Goal: Task Accomplishment & Management: Manage account settings

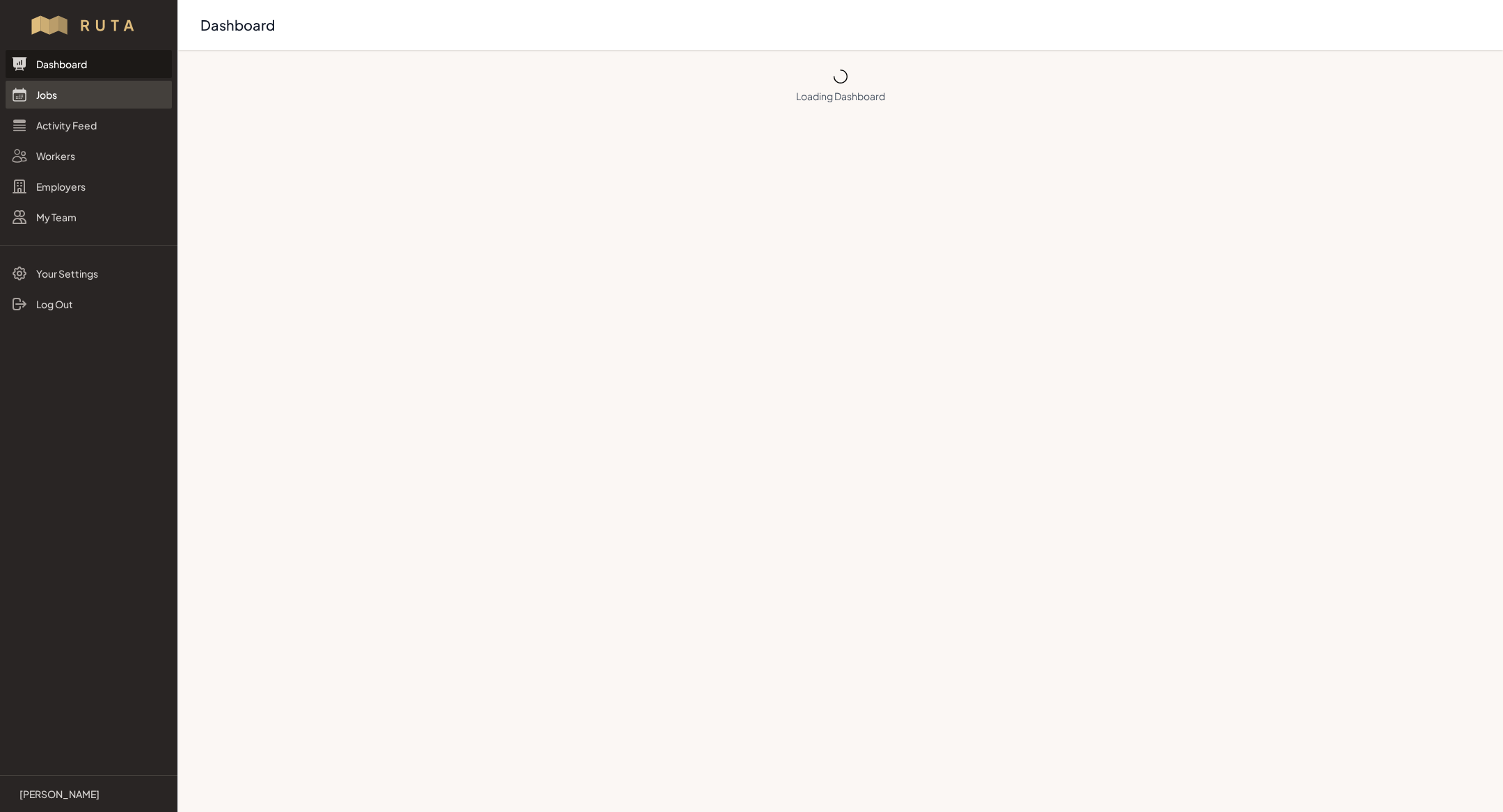
click at [88, 99] on link "Jobs" at bounding box center [89, 94] width 167 height 27
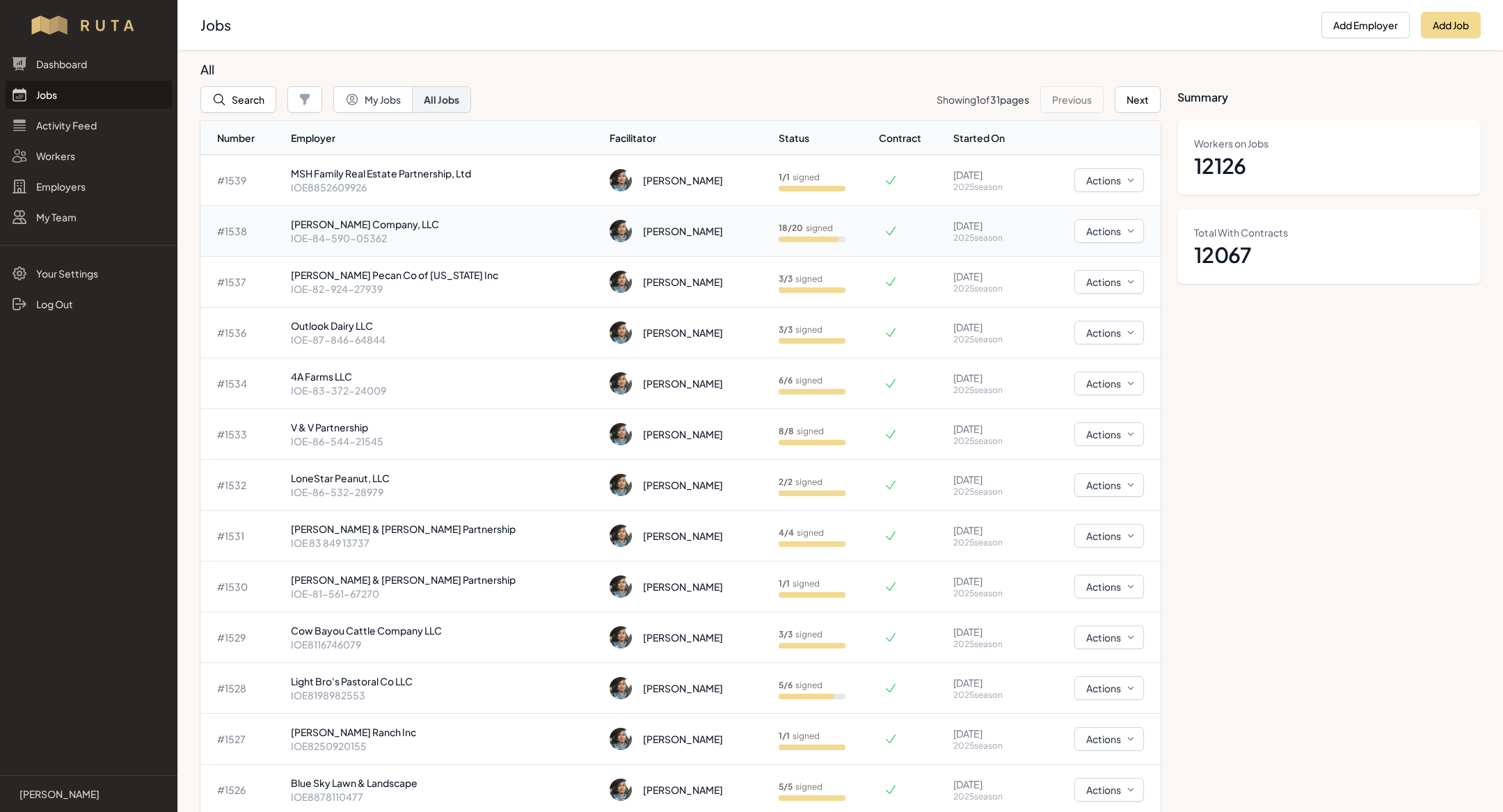
click at [430, 226] on p "[PERSON_NAME] Company, LLC" at bounding box center [445, 224] width 308 height 14
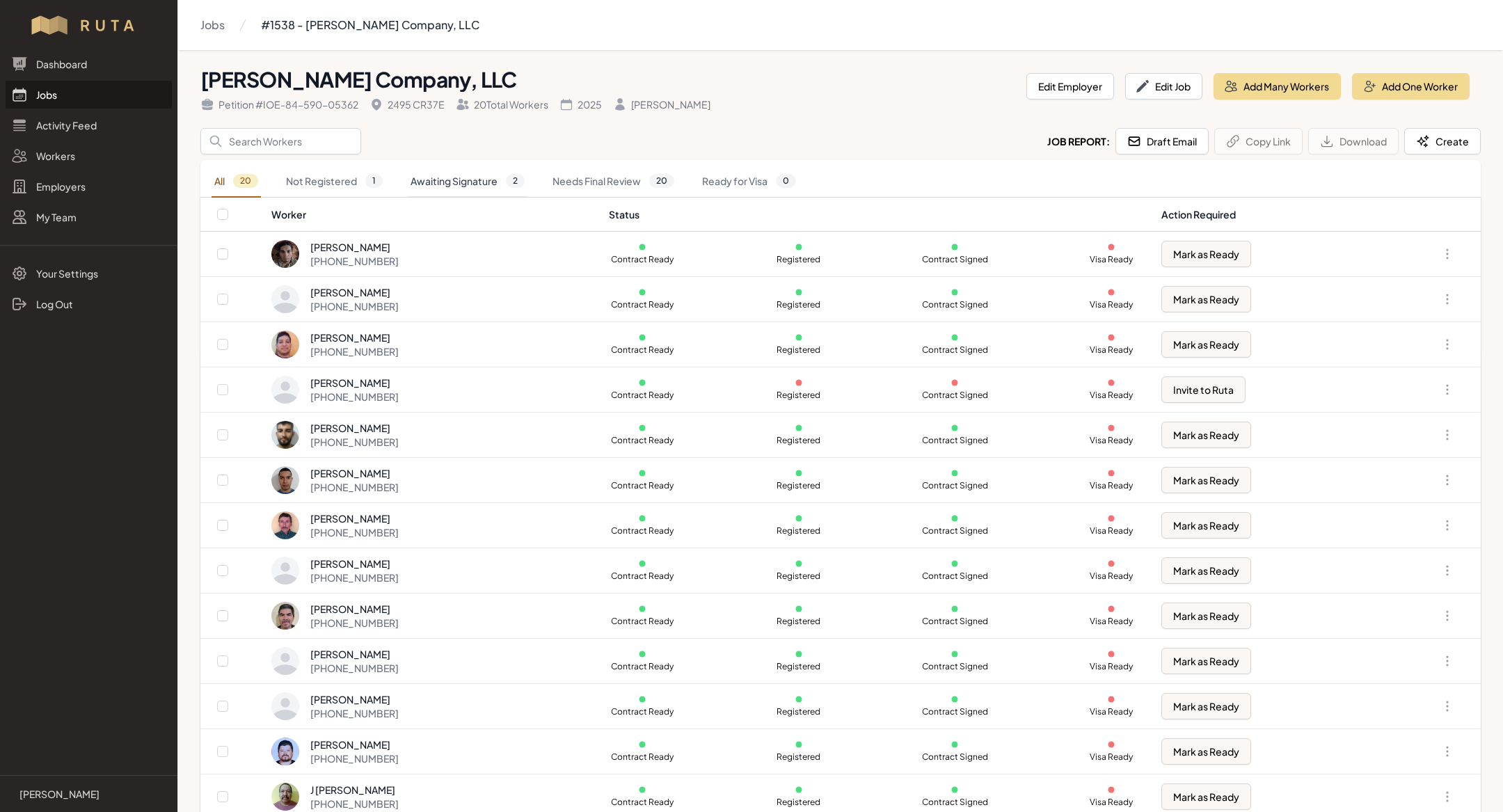
click at [439, 177] on link "Awaiting Signature 2" at bounding box center [467, 182] width 120 height 32
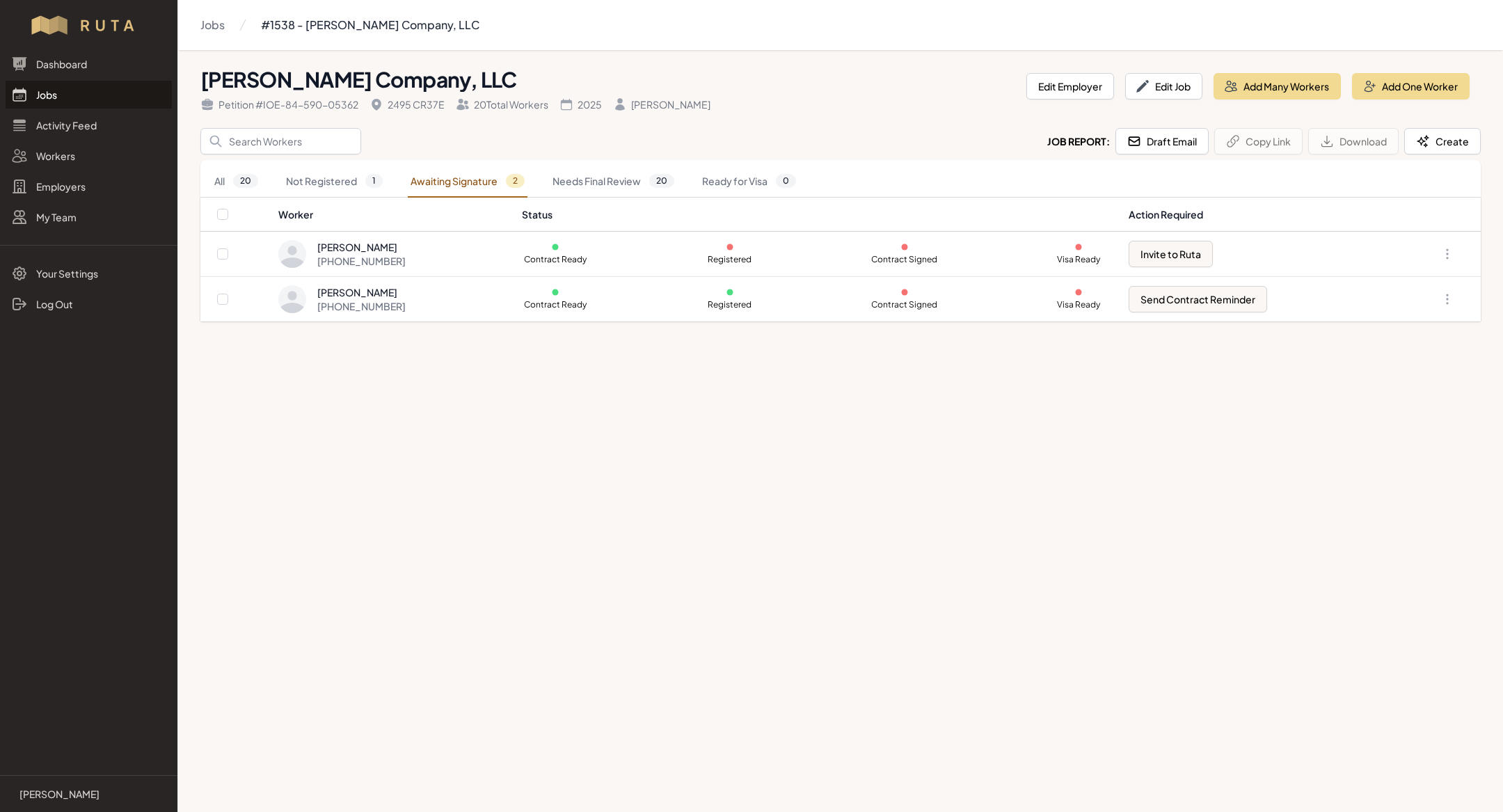
click at [76, 92] on link "Jobs" at bounding box center [89, 94] width 167 height 27
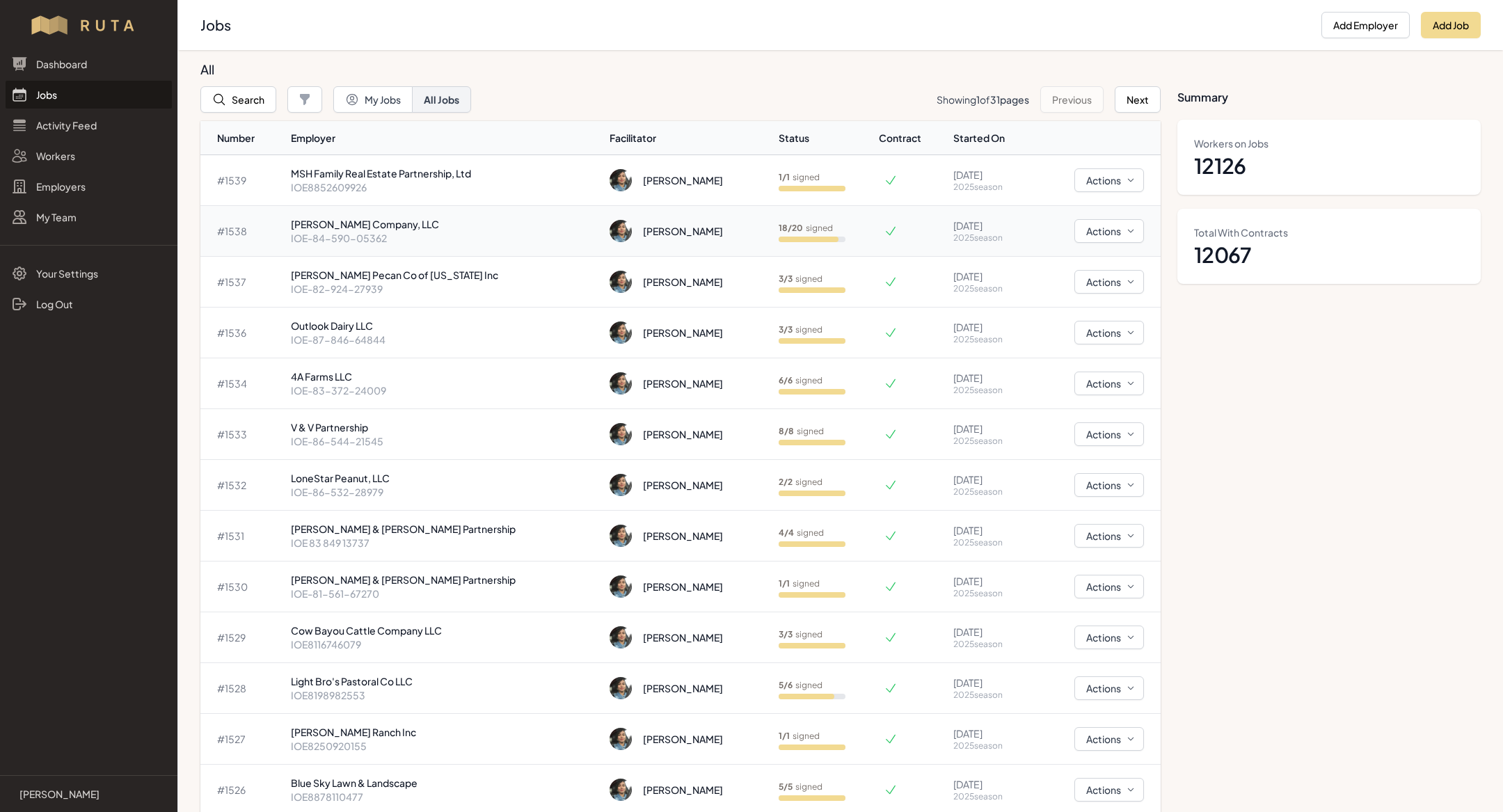
click at [365, 226] on p "[PERSON_NAME] Company, LLC" at bounding box center [445, 224] width 308 height 14
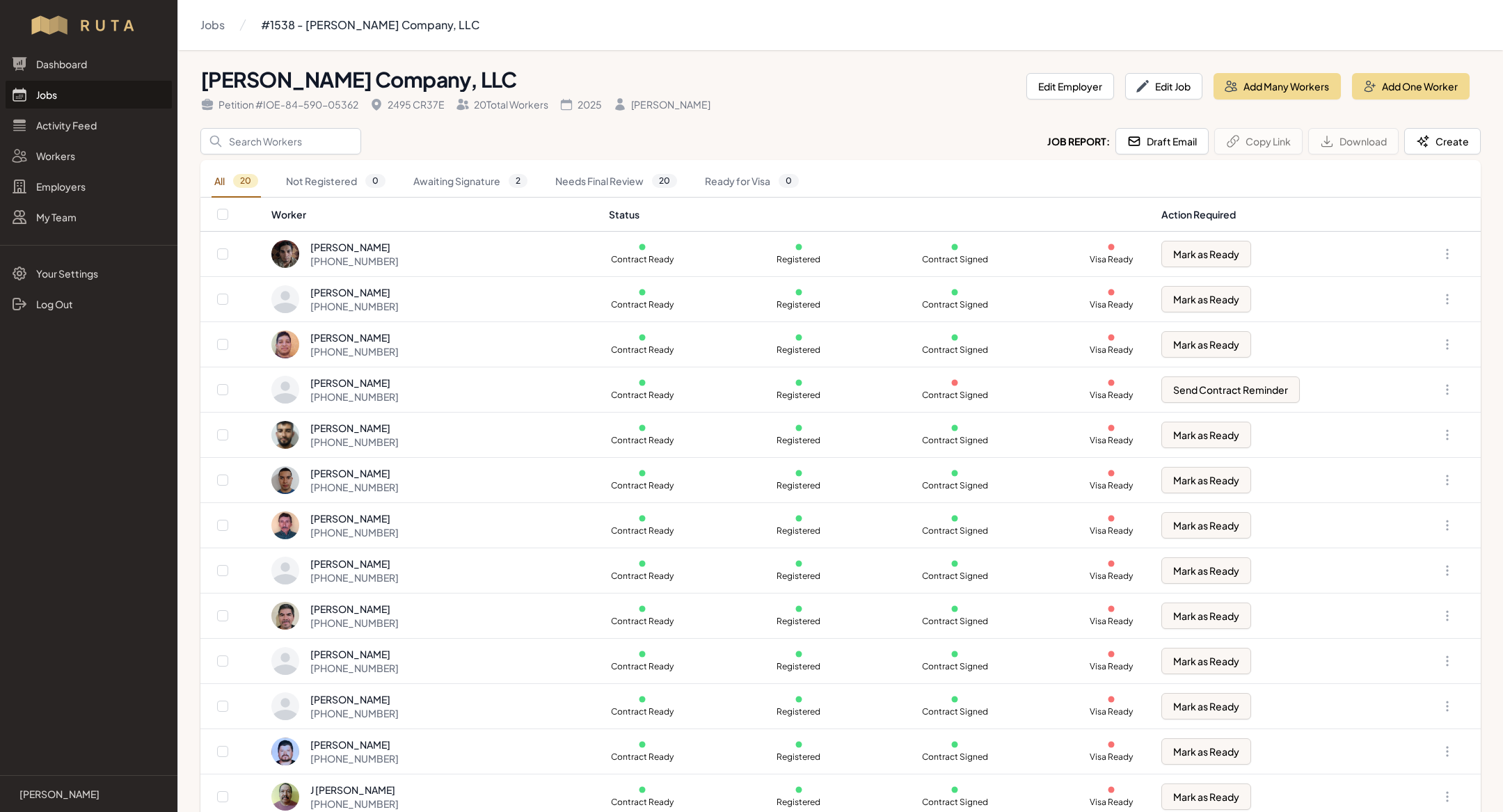
click at [474, 161] on div "All 20 Not Registered 0 Awaiting Signature 2 Needs Final Review 20 Ready for Vi…" at bounding box center [840, 179] width 1280 height 37
click at [475, 176] on link "Awaiting Signature 2" at bounding box center [469, 182] width 120 height 32
click at [459, 171] on link "Awaiting Signature 1" at bounding box center [469, 182] width 119 height 32
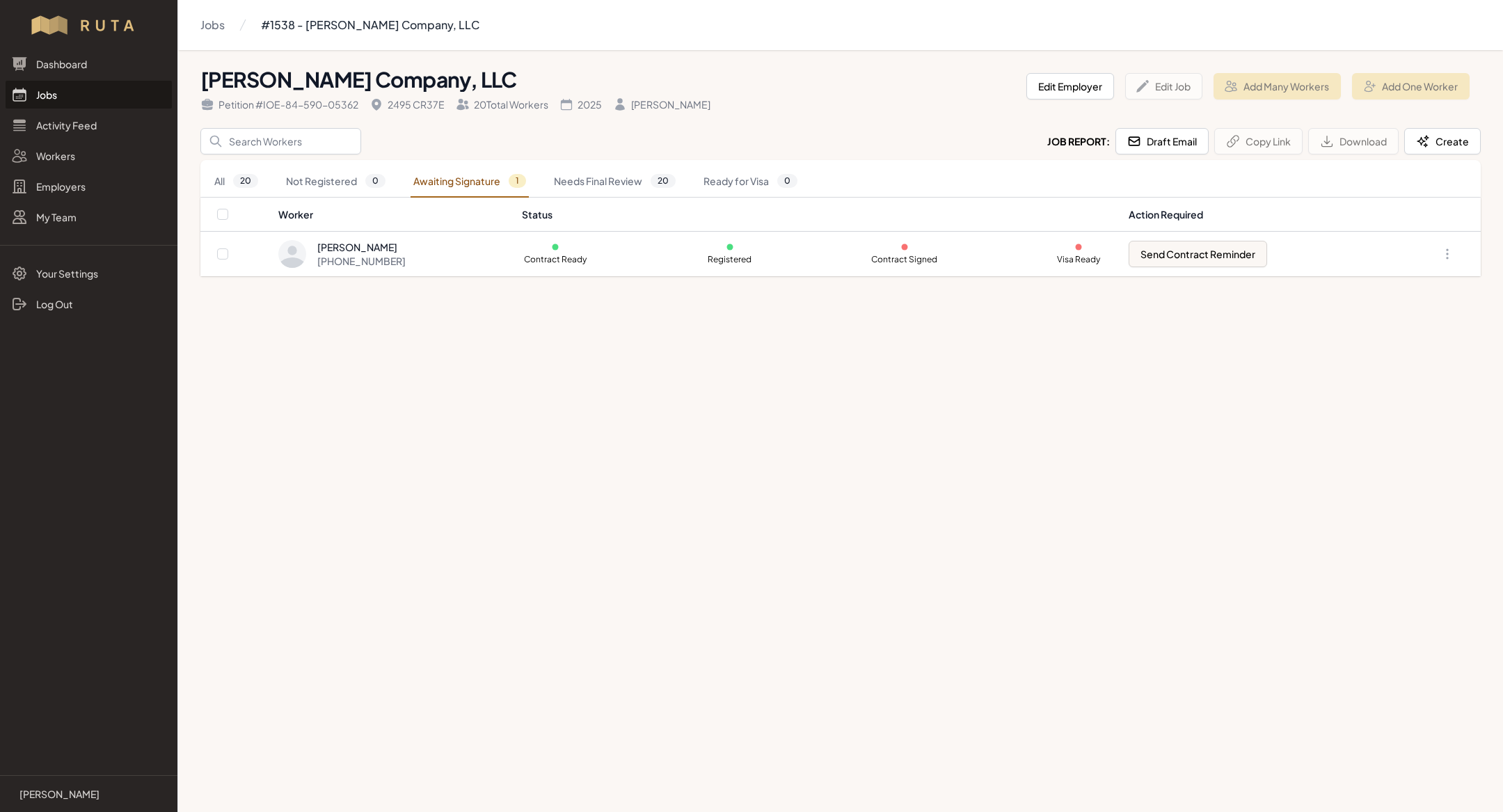
click at [87, 99] on link "Jobs" at bounding box center [89, 94] width 167 height 27
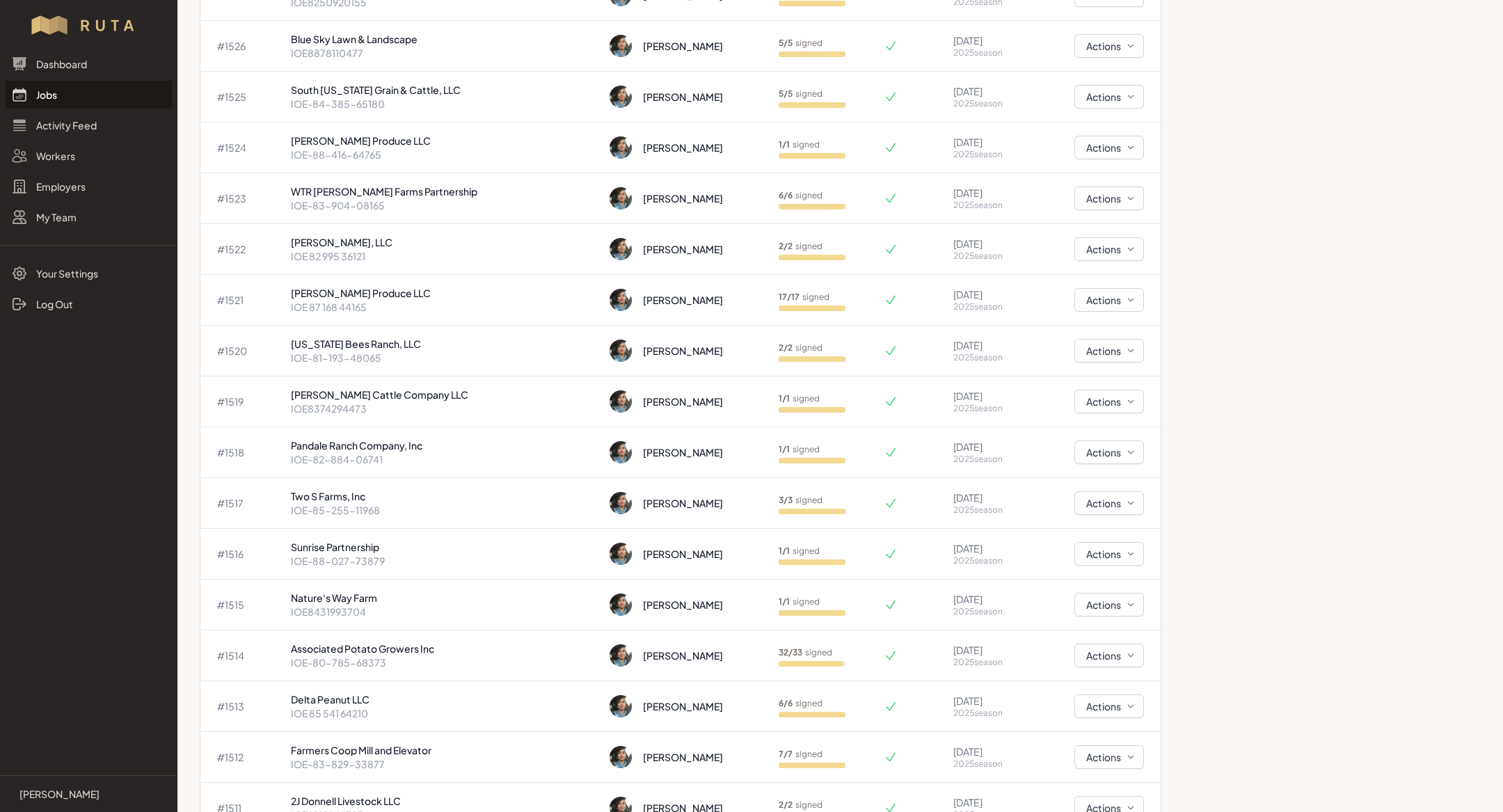
scroll to position [916, 0]
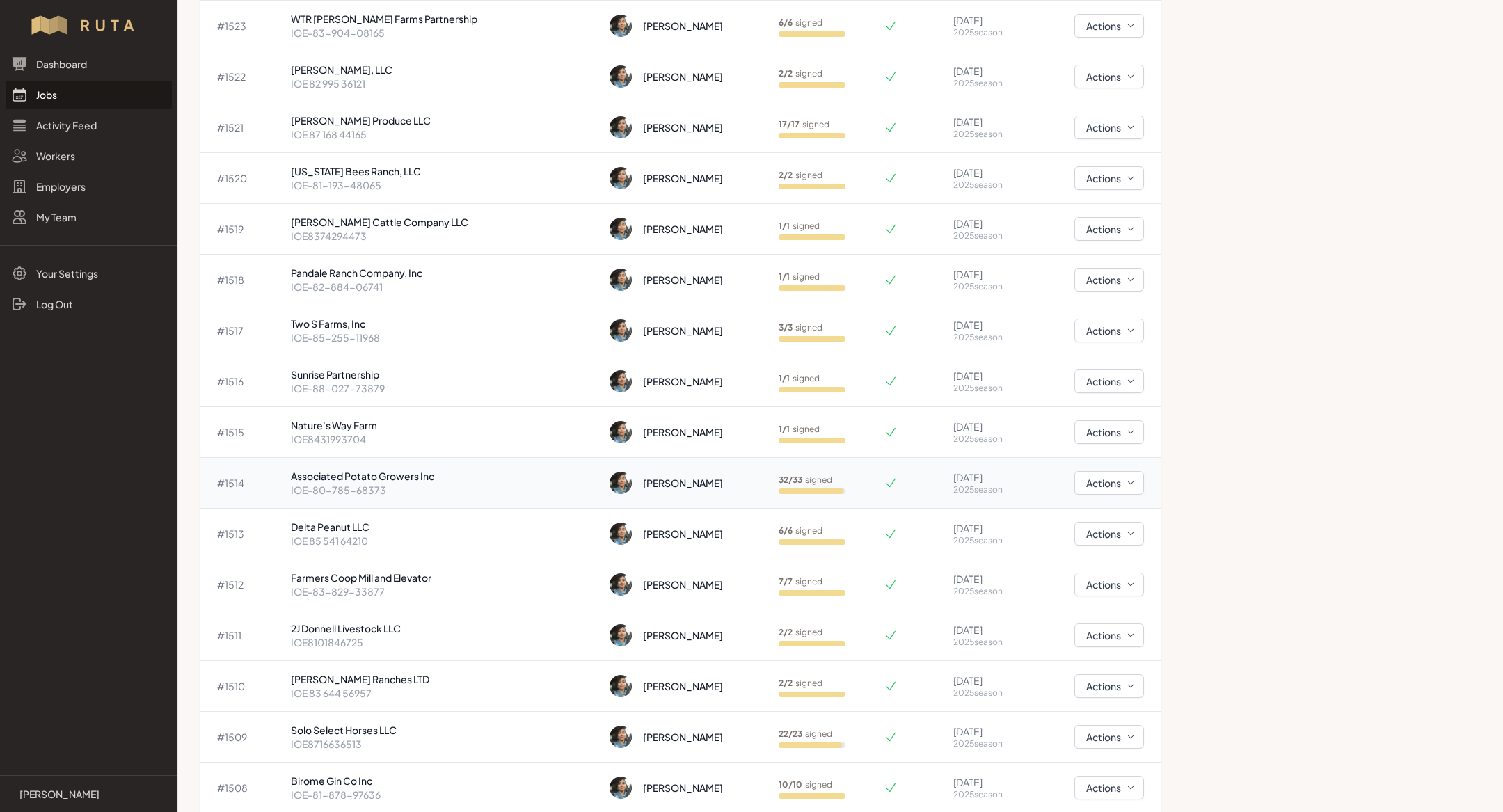
click at [362, 484] on p "IOE-80-785-68373" at bounding box center [445, 490] width 308 height 14
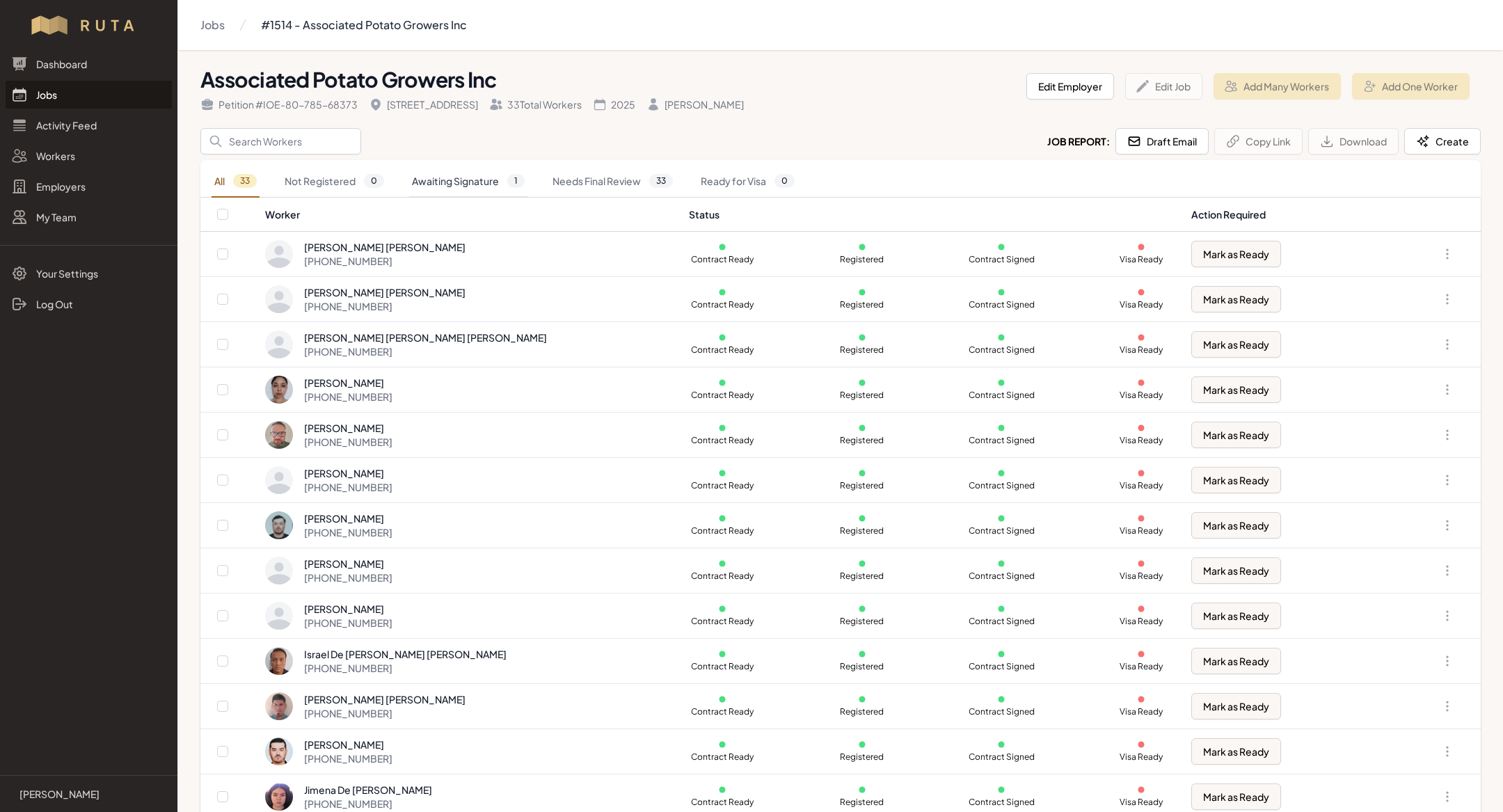
click at [473, 179] on link "Awaiting Signature 1" at bounding box center [469, 182] width 119 height 32
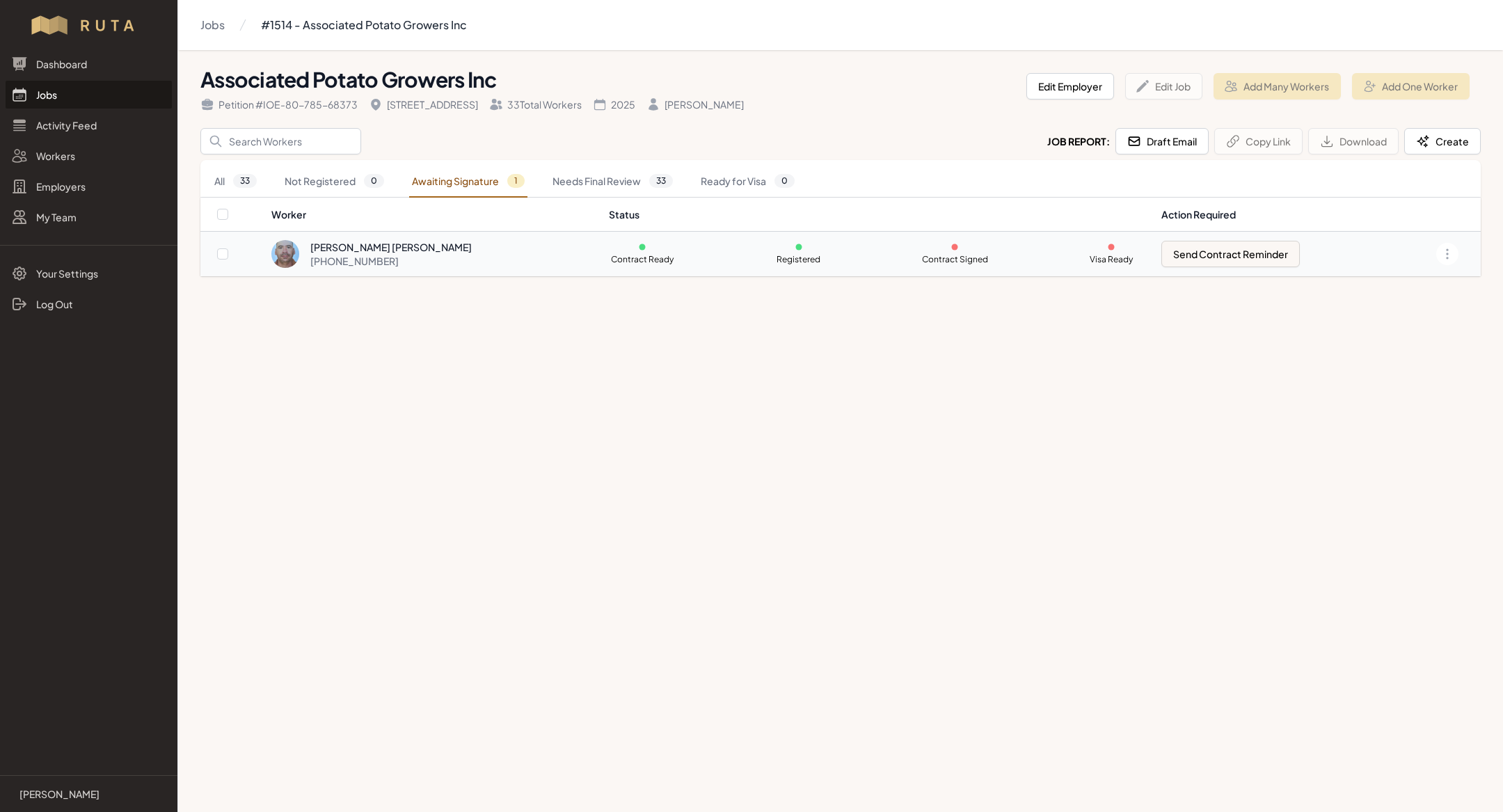
click at [420, 247] on div "Luis Enrique Esparza Padilla" at bounding box center [391, 247] width 161 height 14
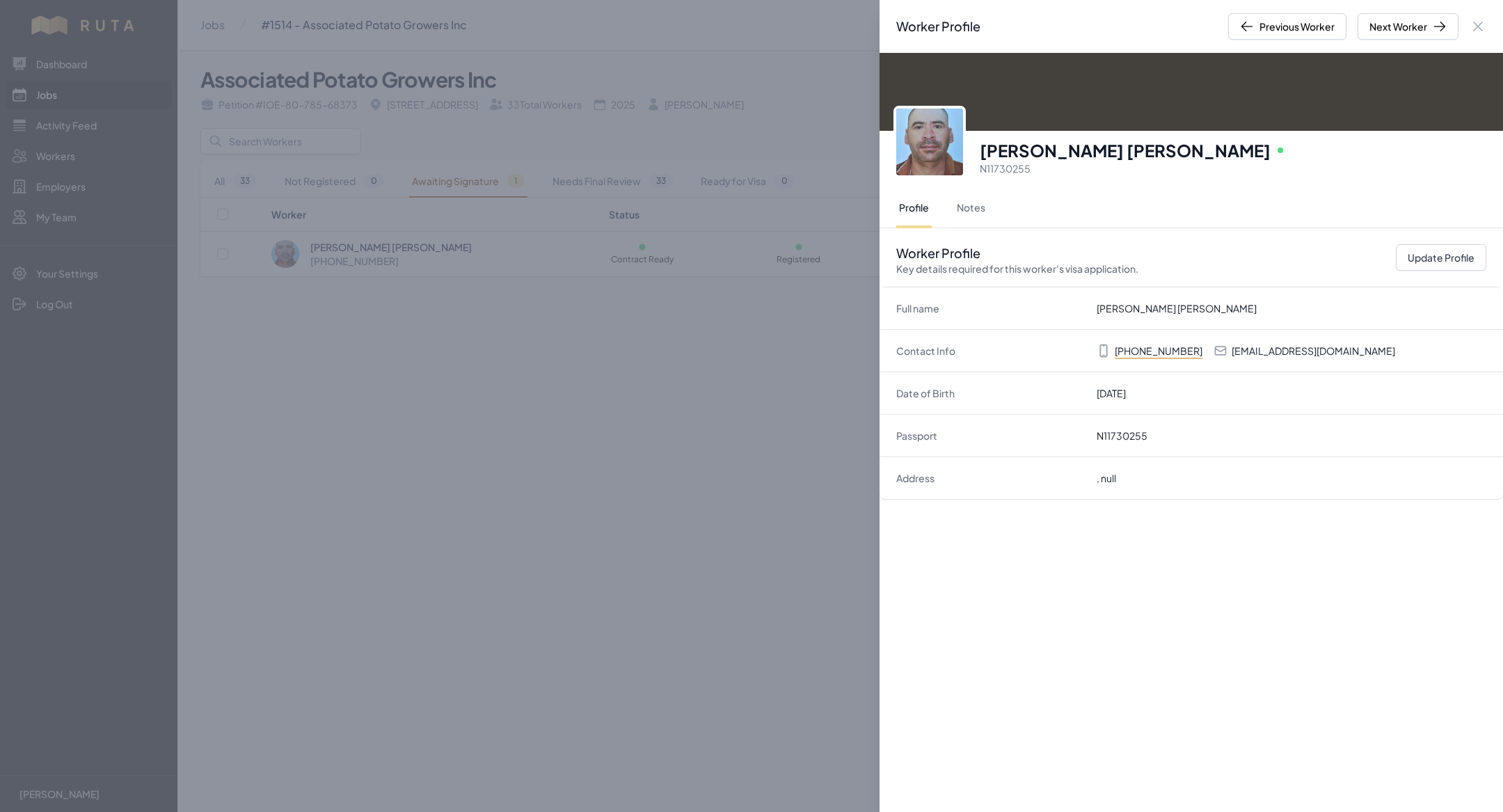
click at [988, 205] on div "Profile Notes" at bounding box center [1191, 209] width 590 height 39
click at [970, 205] on button "Notes" at bounding box center [971, 209] width 34 height 39
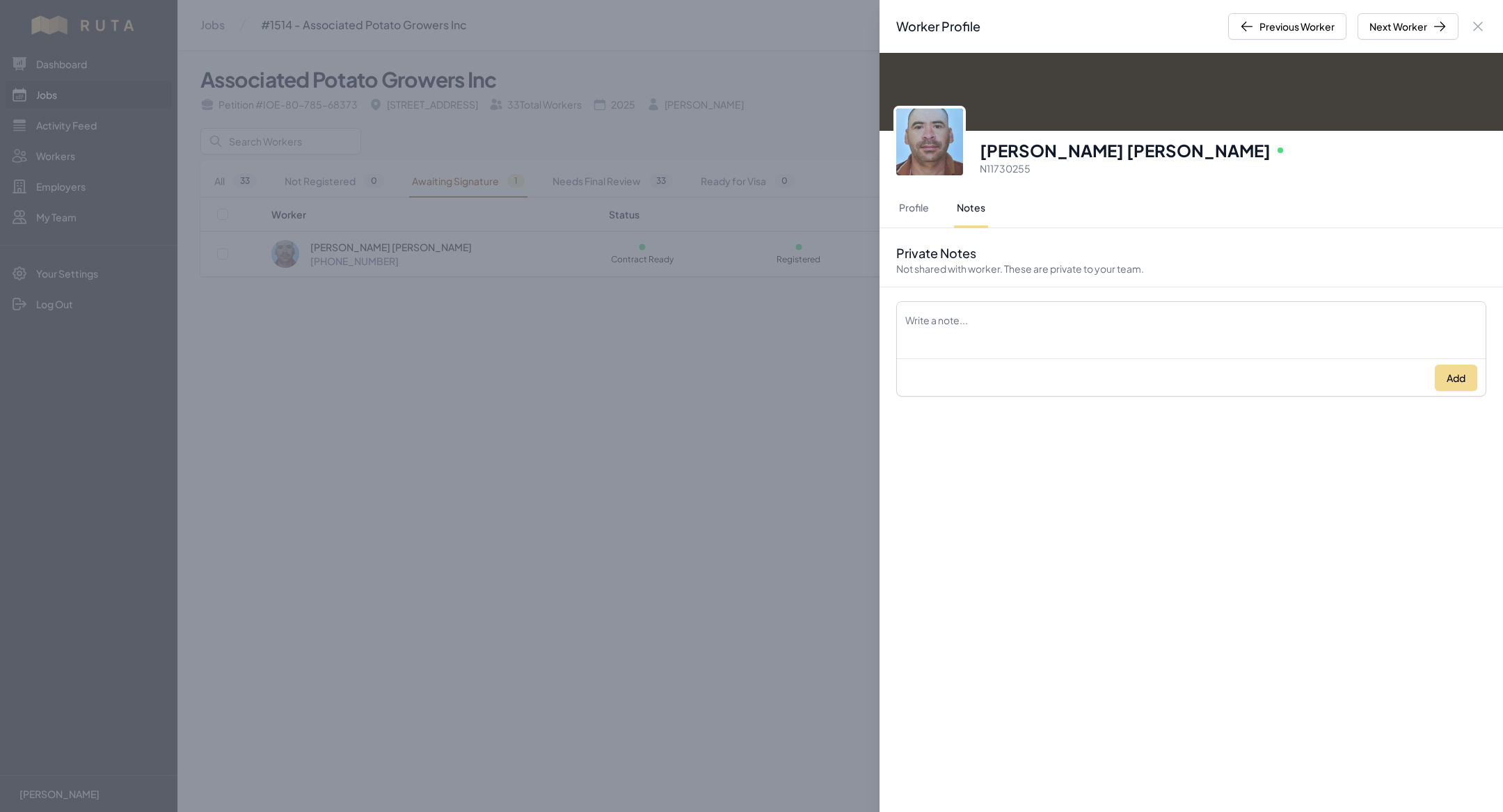
click at [189, 596] on div "Worker Profile Previous Worker Next Worker Close panel Luis Enrique Esparza Pad…" at bounding box center [751, 406] width 1503 height 812
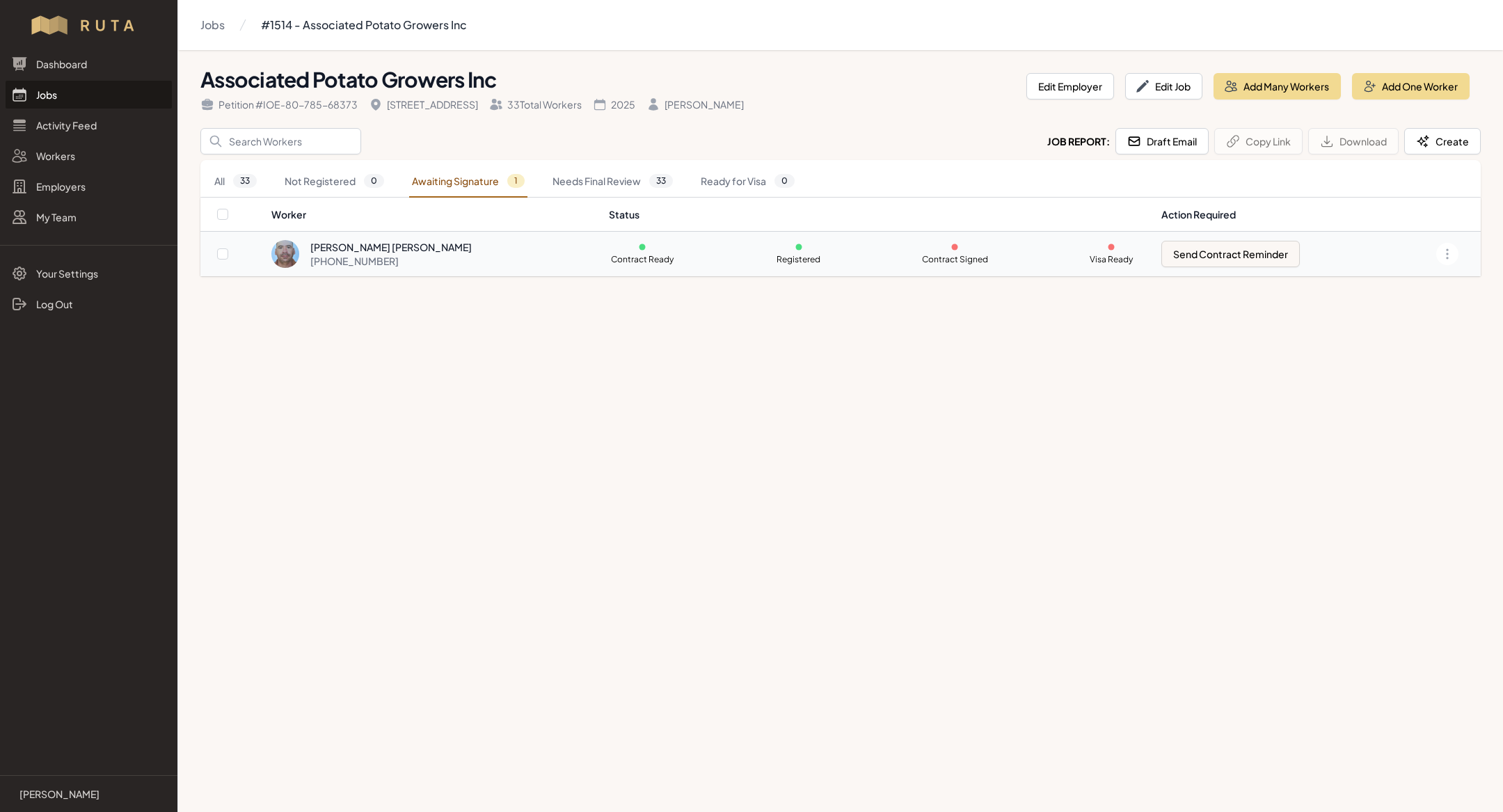
click at [543, 246] on div "Luis Enrique Esparza Padilla +52 449 375 3608" at bounding box center [431, 253] width 321 height 27
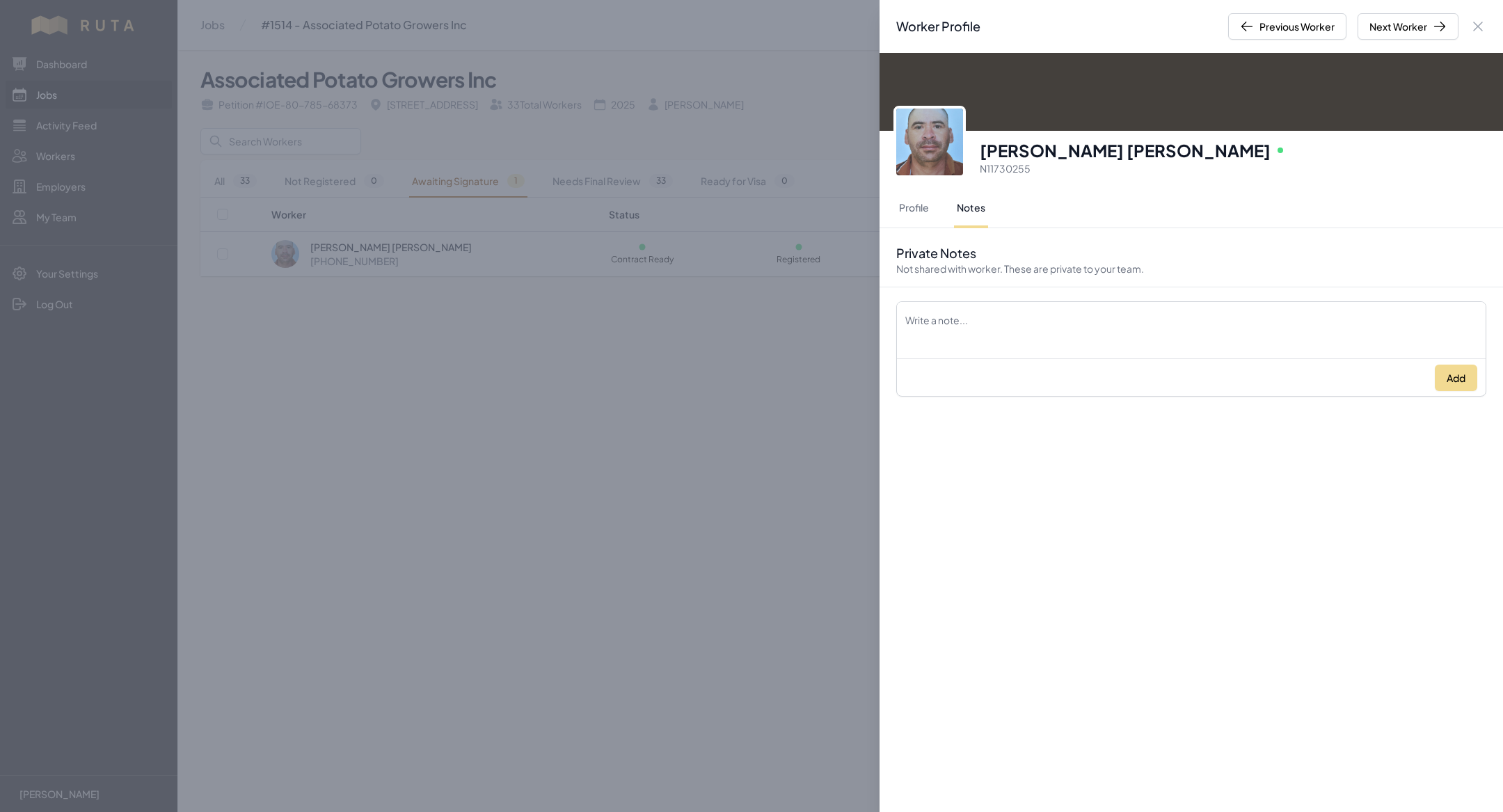
click at [1125, 341] on div at bounding box center [1190, 349] width 589 height 17
click at [1124, 314] on textarea "Description" at bounding box center [1190, 321] width 589 height 39
paste textarea "52 474 191 7970"
type textarea "52 474 191 7970"
click at [1431, 375] on div "Add" at bounding box center [1190, 377] width 589 height 38
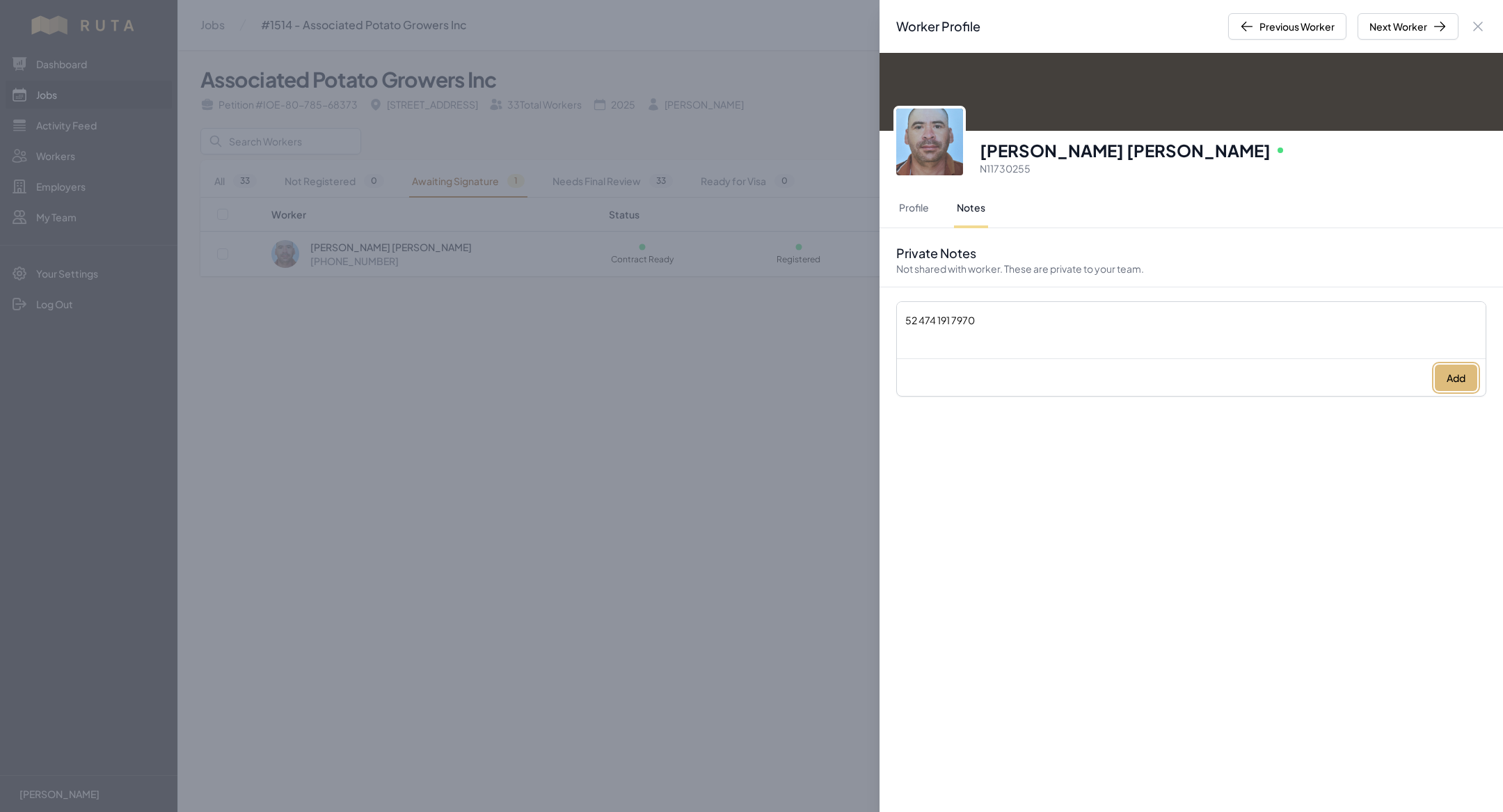
click at [1446, 375] on button "Add" at bounding box center [1456, 378] width 43 height 27
click at [1050, 154] on h3 "Luis Enrique Esparza Padilla" at bounding box center [1125, 150] width 291 height 22
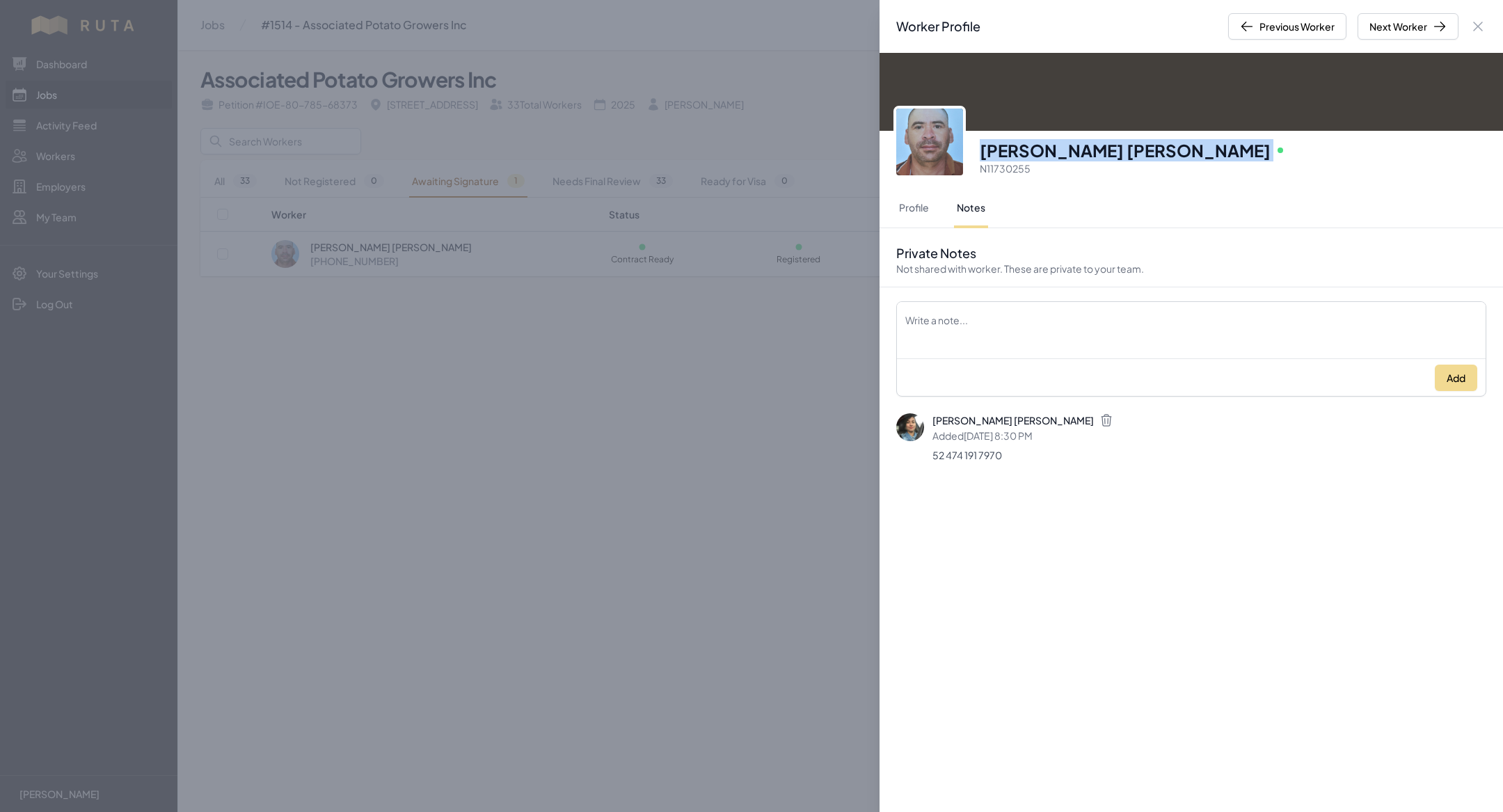
copy h3 "Luis Enrique Esparza Padilla"
click at [657, 306] on div "Worker Profile Previous Worker Next Worker Close panel Luis Enrique Esparza Pad…" at bounding box center [751, 406] width 1503 height 812
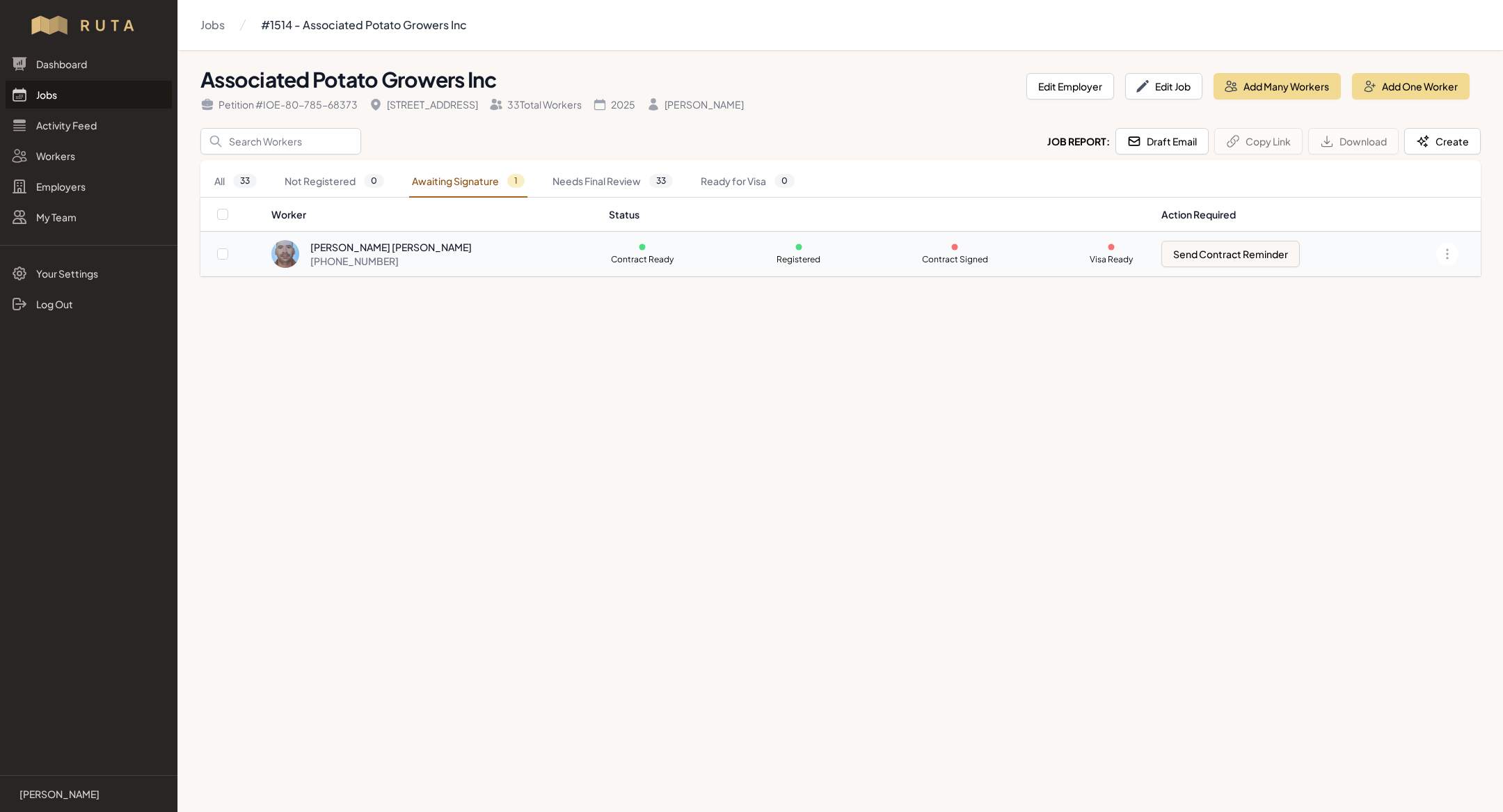
click at [334, 268] on td "Luis Enrique Esparza Padilla +52 449 375 3608" at bounding box center [436, 254] width 329 height 45
click at [65, 92] on link "Jobs" at bounding box center [89, 94] width 167 height 27
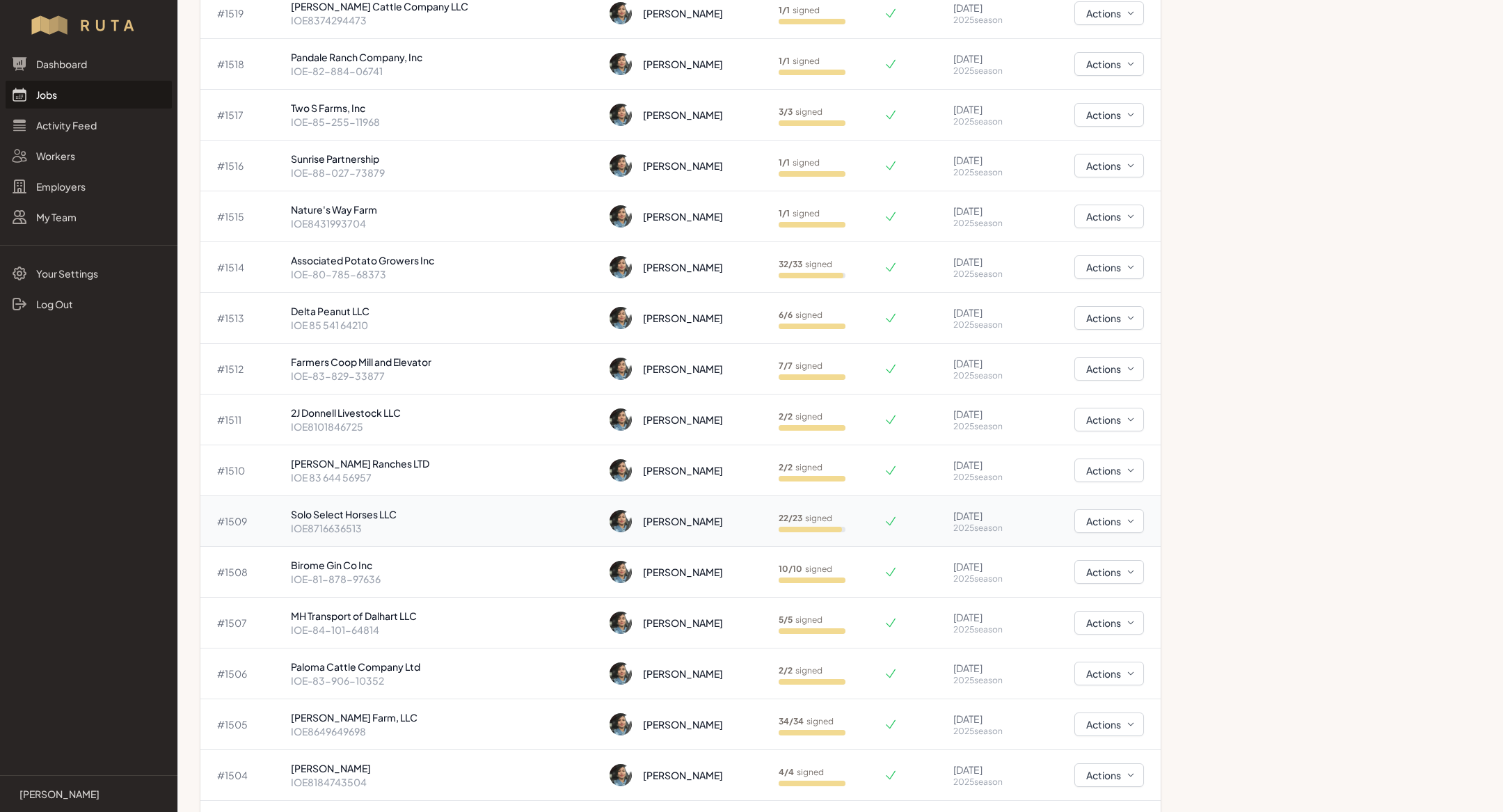
scroll to position [1131, 0]
click at [359, 510] on p "Solo Select Horses LLC" at bounding box center [445, 514] width 308 height 14
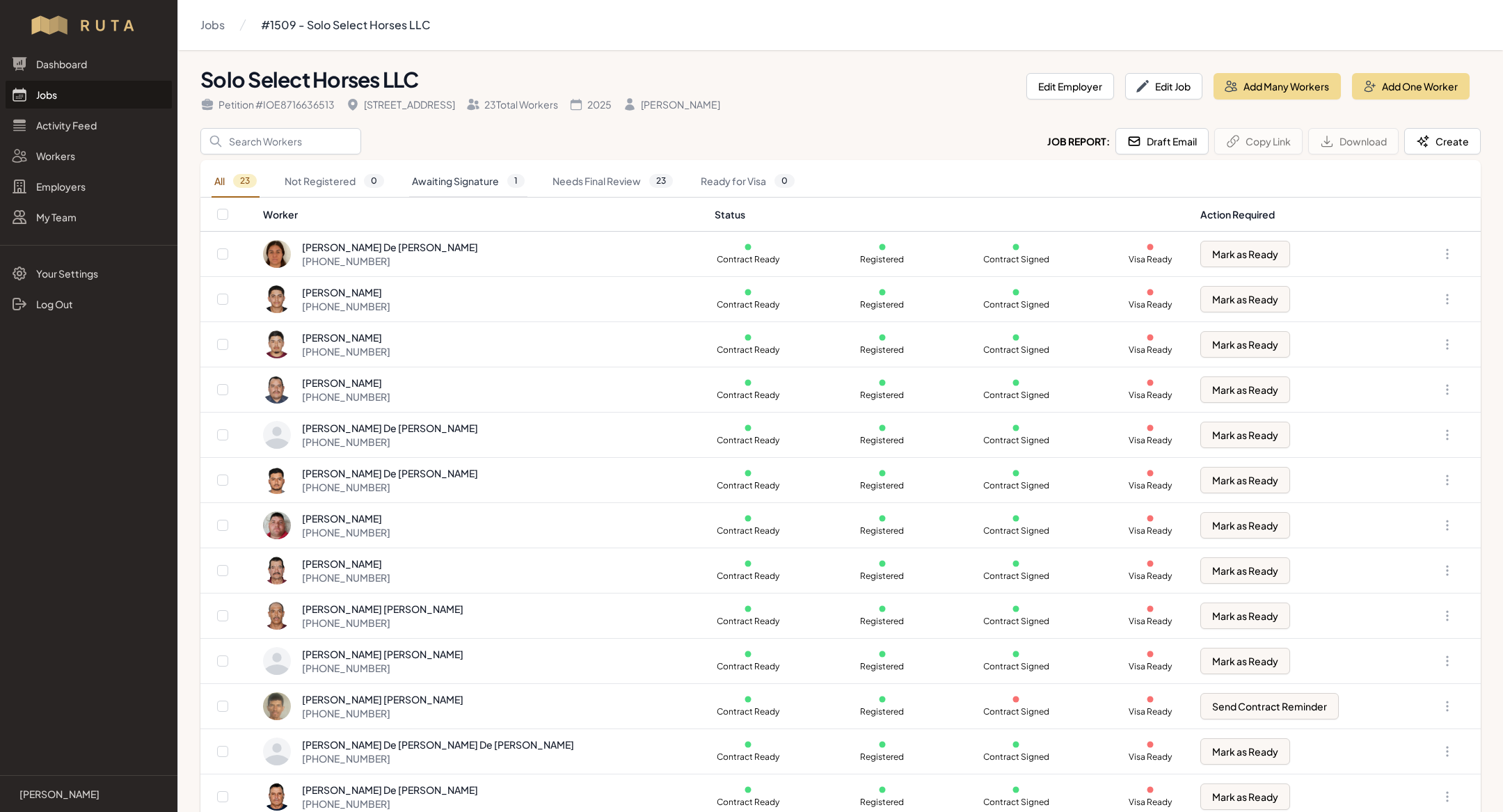
click at [464, 176] on link "Awaiting Signature 1" at bounding box center [469, 182] width 119 height 32
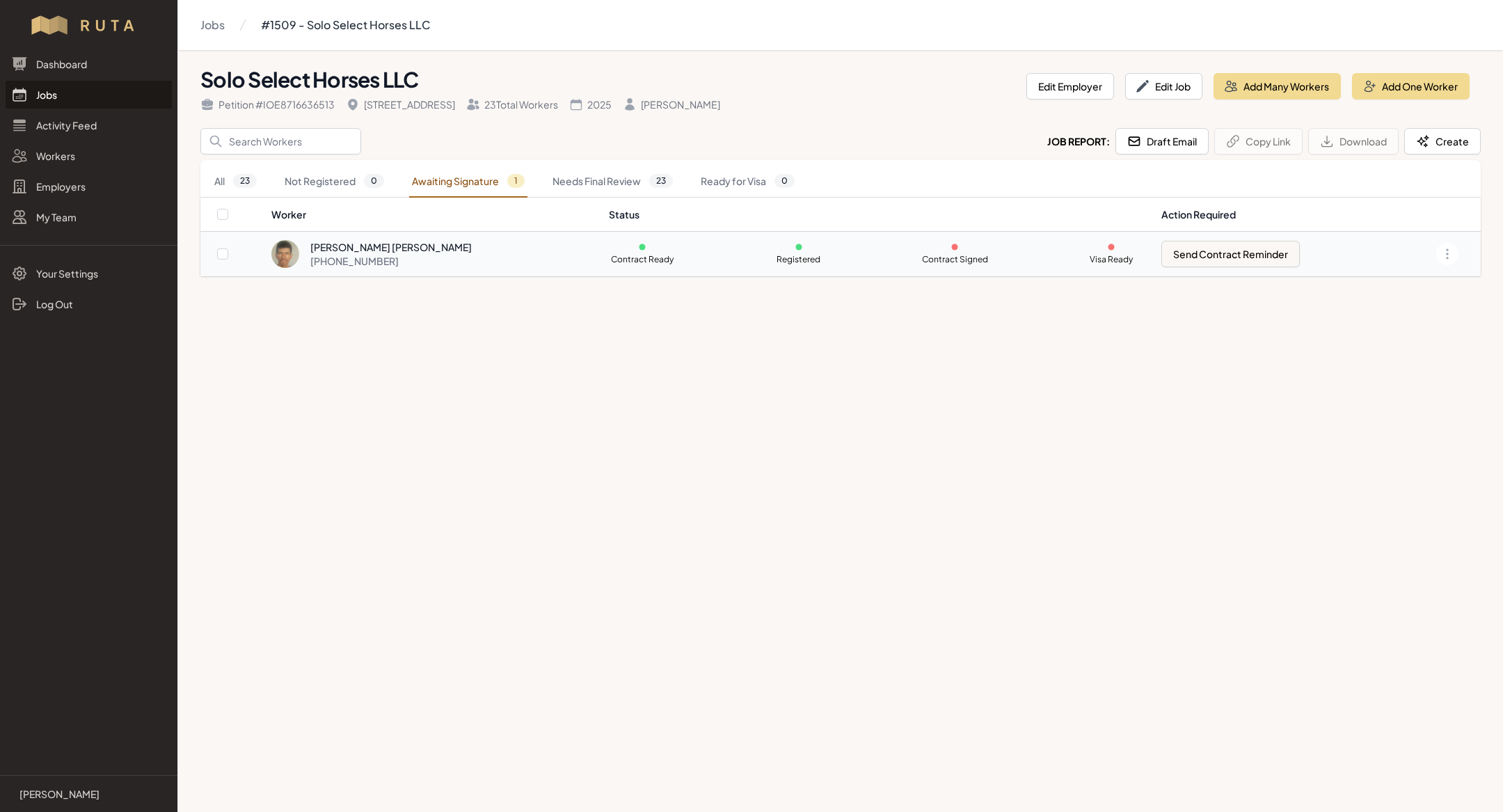
click at [430, 254] on div "+1 940 443 8091" at bounding box center [391, 261] width 161 height 14
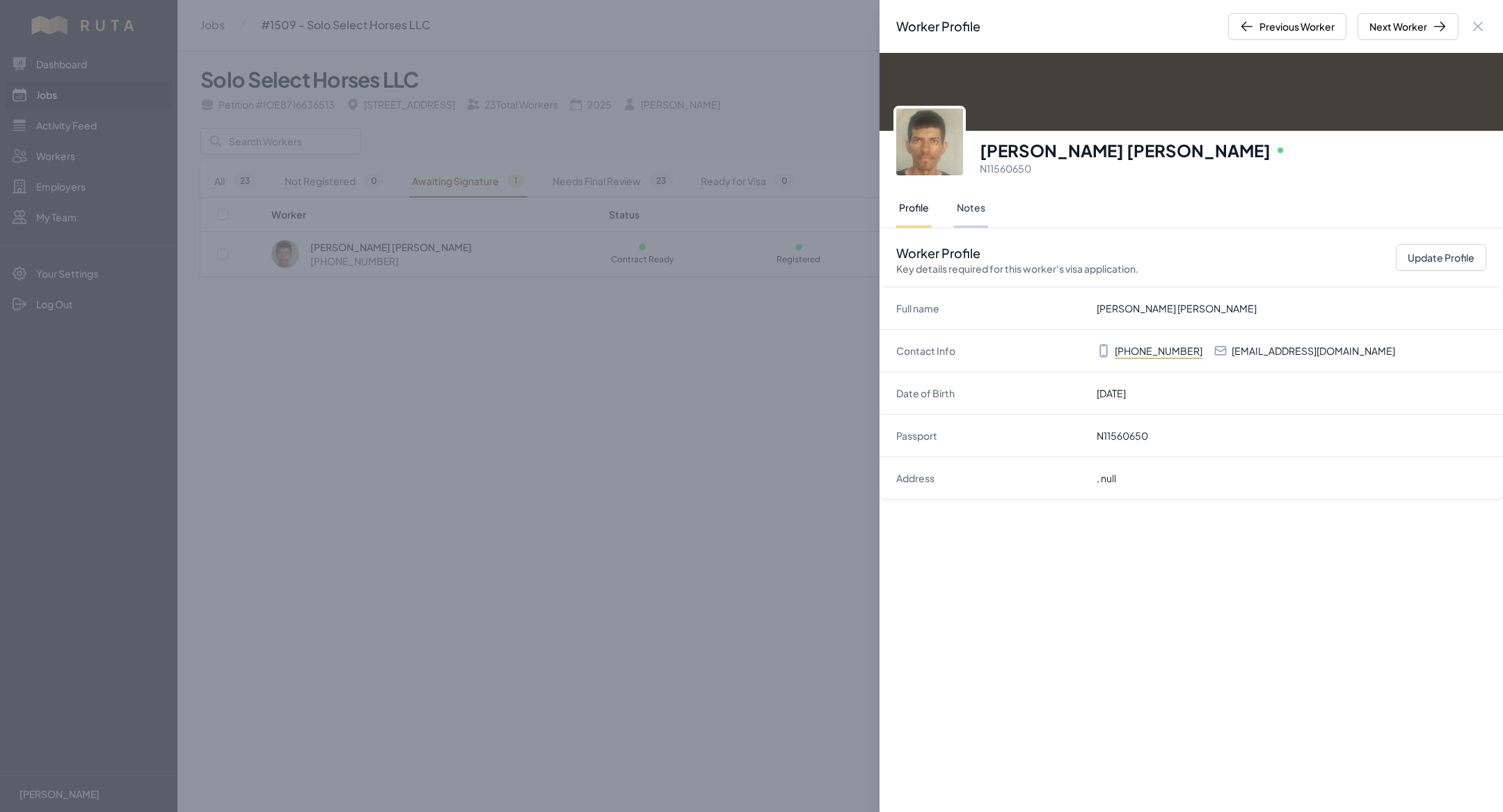
click at [961, 214] on button "Notes" at bounding box center [971, 209] width 34 height 39
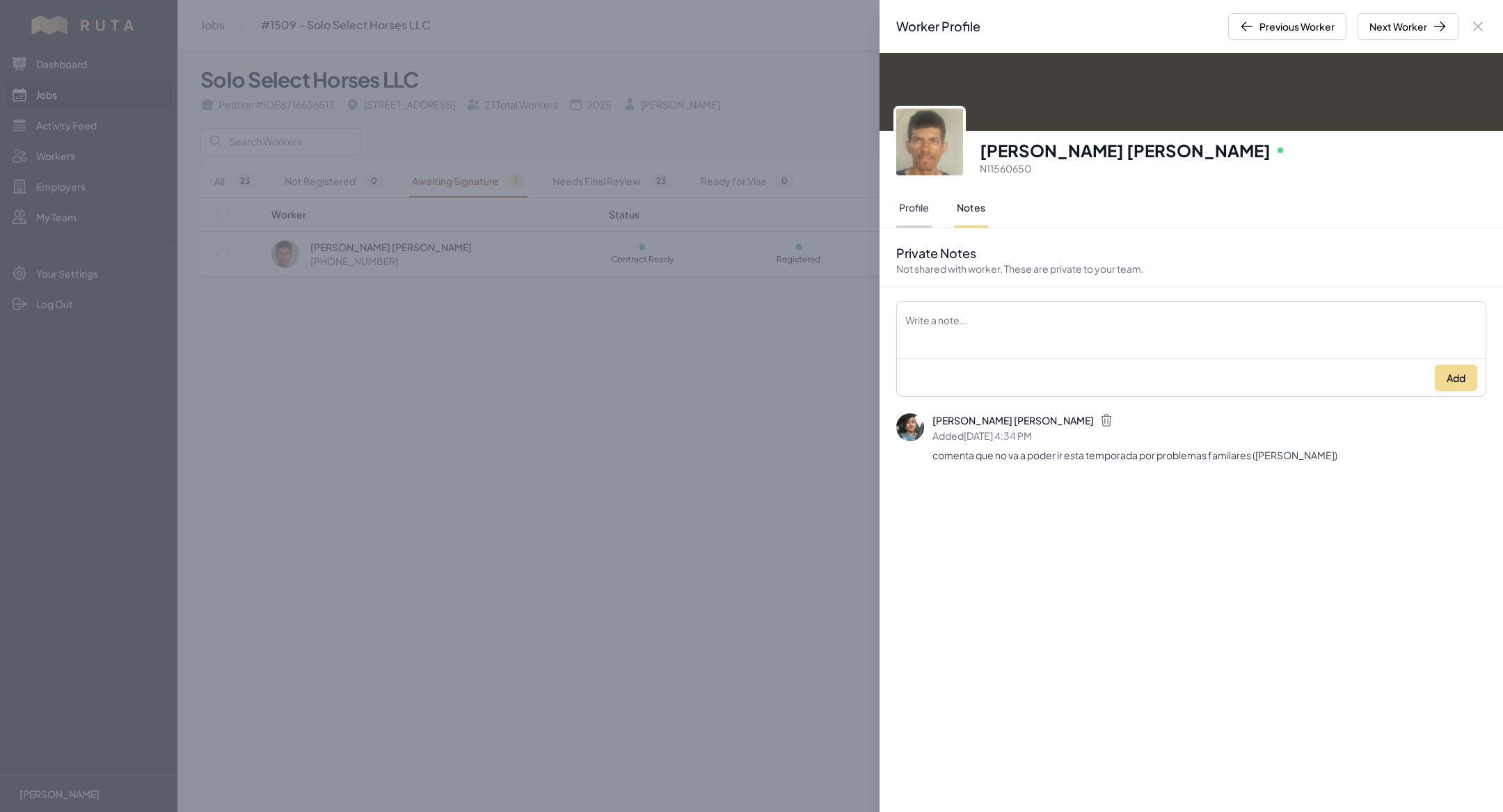
click at [930, 210] on button "Profile" at bounding box center [914, 209] width 35 height 39
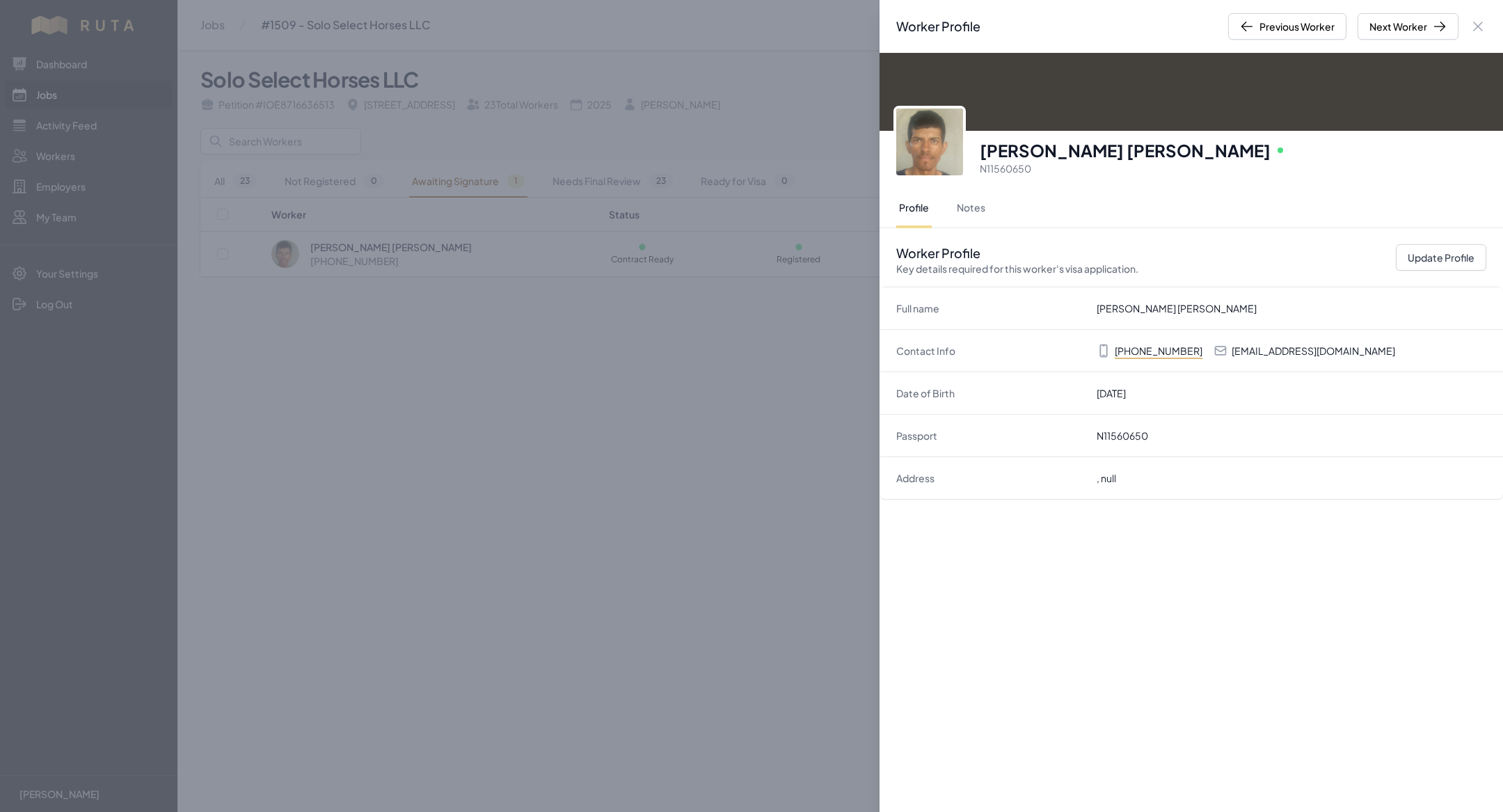
click at [503, 491] on div "Worker Profile Previous Worker Next Worker Close panel Jose Angel Escobedo Sanc…" at bounding box center [751, 406] width 1503 height 812
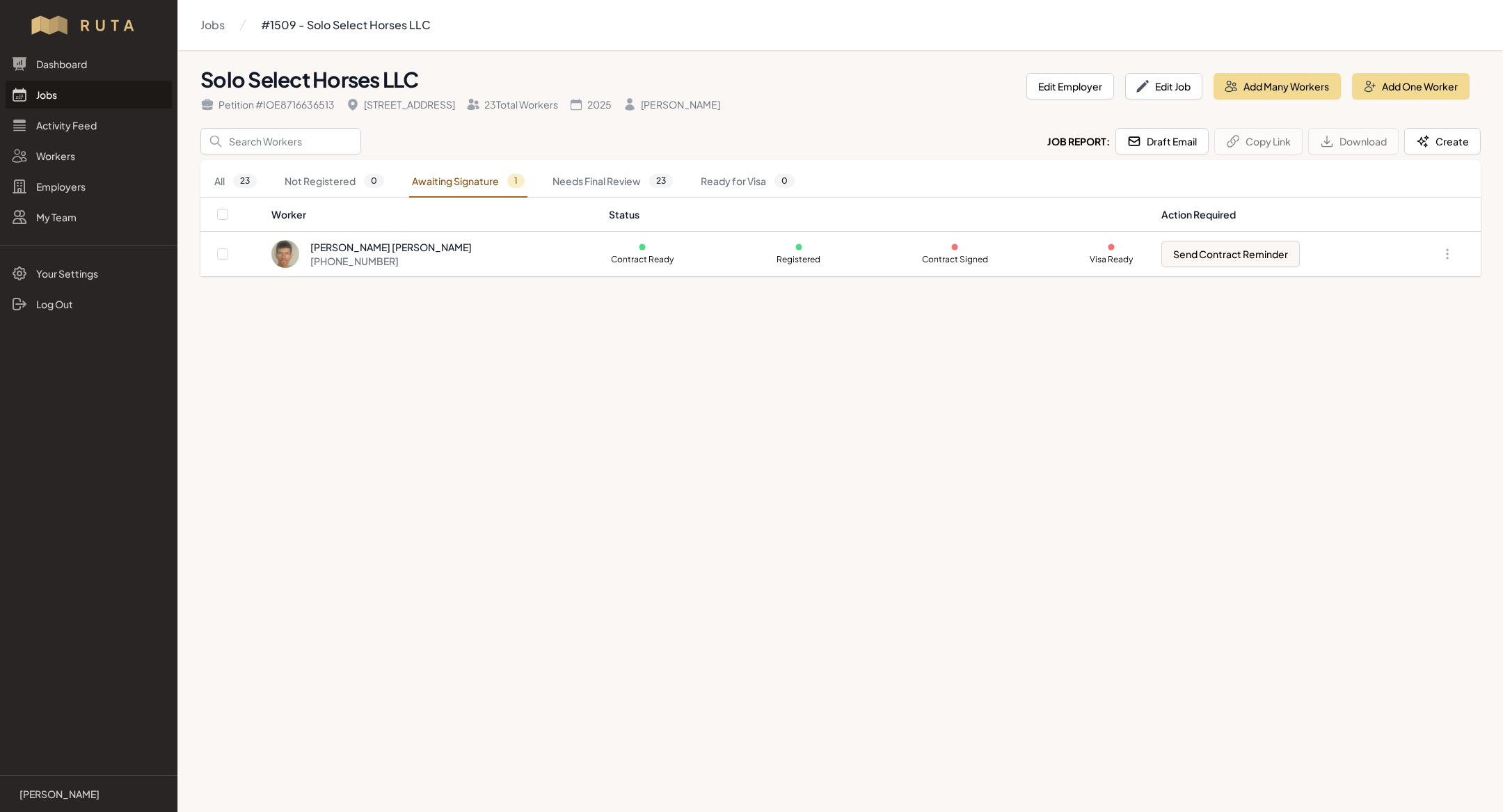
click at [73, 91] on link "Jobs" at bounding box center [89, 94] width 167 height 27
